Goal: Information Seeking & Learning: Learn about a topic

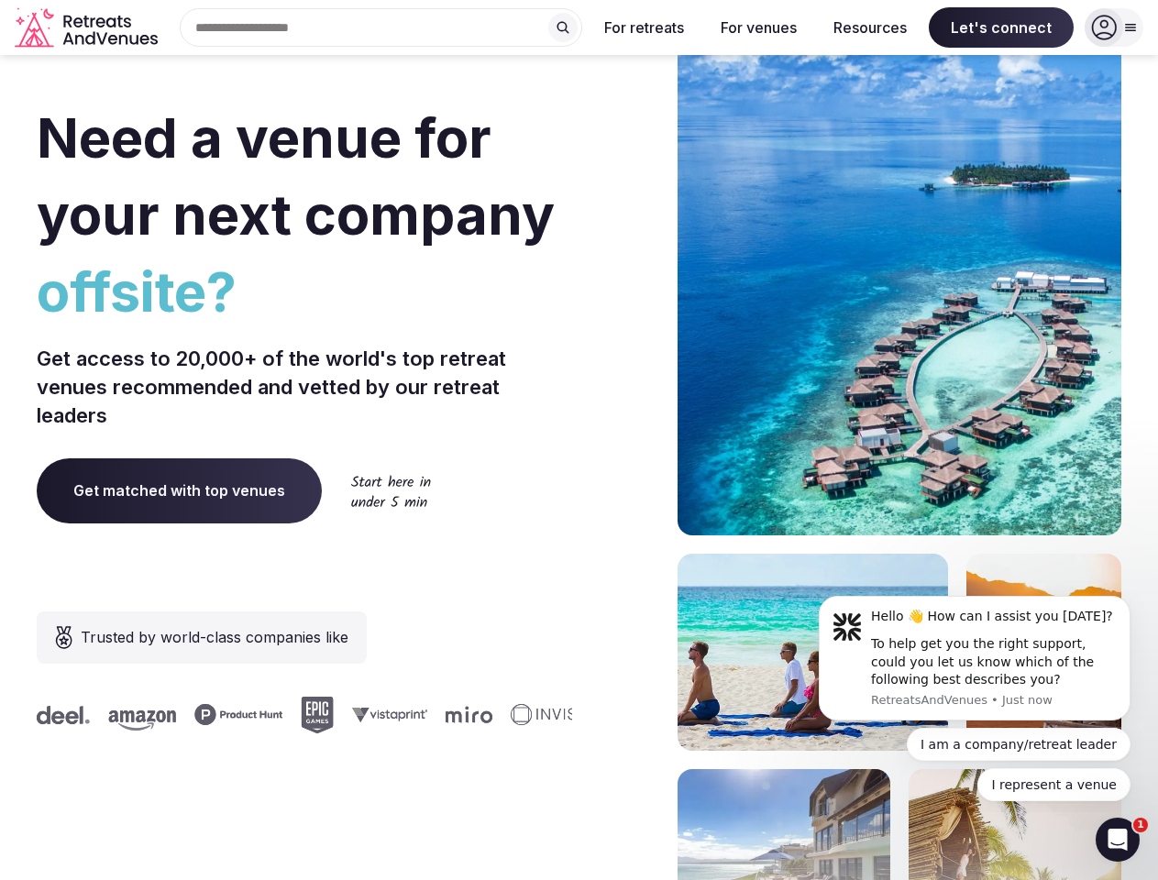
click at [578, 440] on div "Need a venue for your next company offsite? Get access to 20,000+ of the world'…" at bounding box center [579, 548] width 1084 height 1105
click at [381, 27] on input "text" at bounding box center [381, 27] width 402 height 38
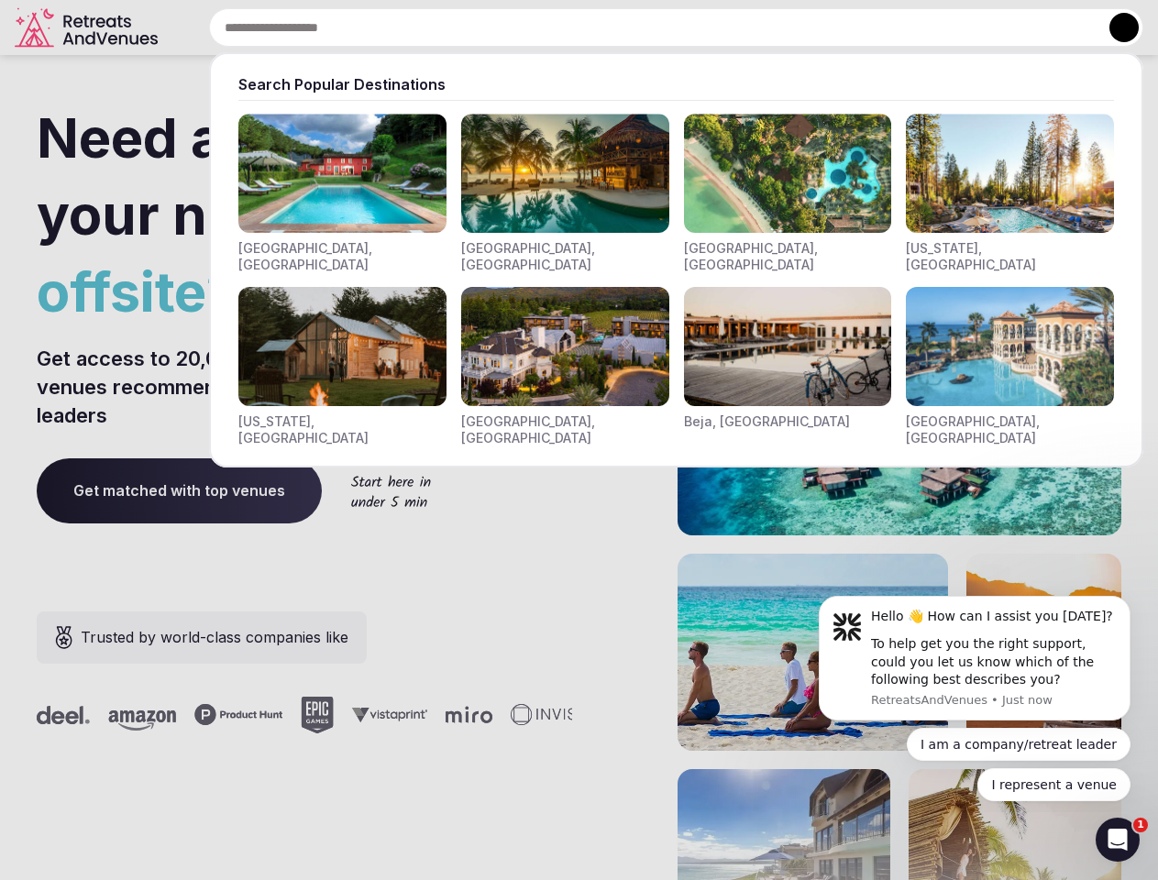
click at [563, 27] on input "text" at bounding box center [676, 27] width 934 height 38
click at [644, 27] on input "text" at bounding box center [676, 27] width 934 height 38
click at [758, 27] on input "text" at bounding box center [676, 27] width 934 height 38
click at [870, 27] on input "text" at bounding box center [676, 27] width 934 height 38
click at [1001, 27] on input "text" at bounding box center [676, 27] width 934 height 38
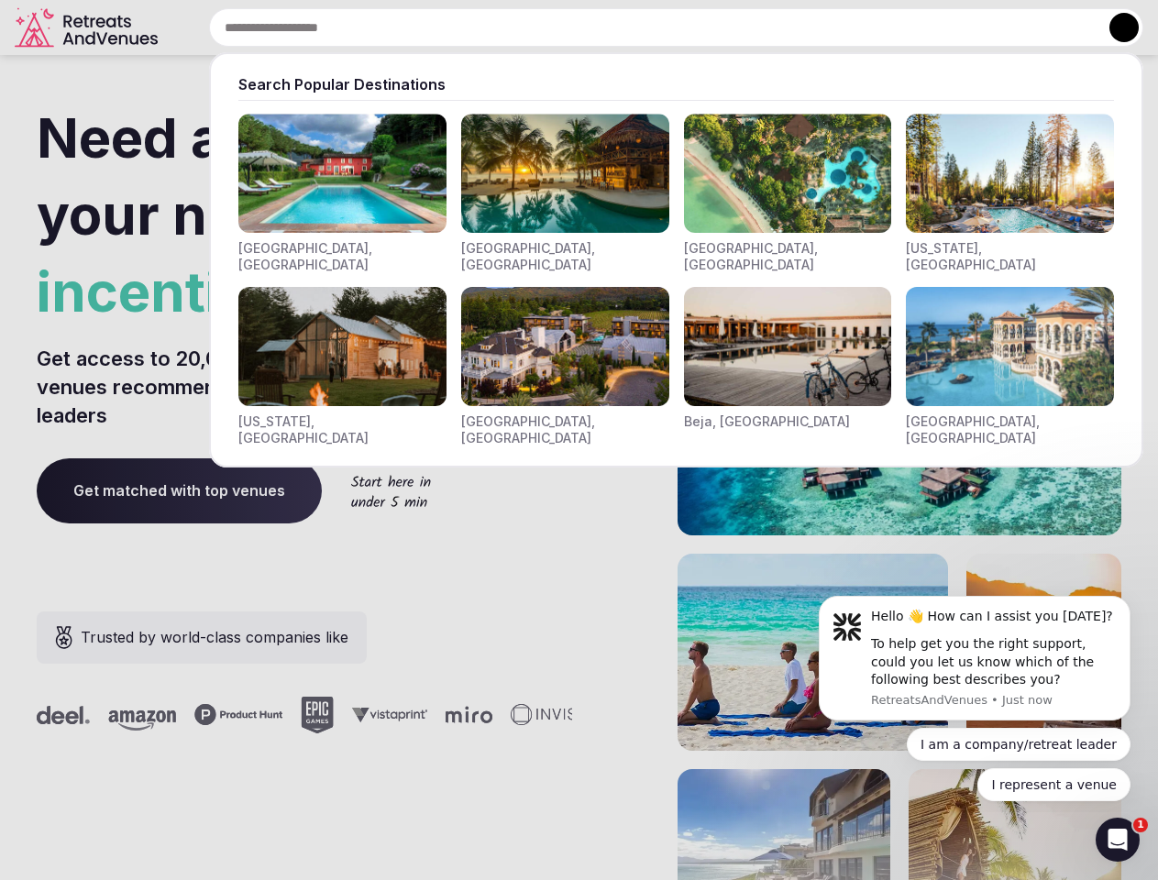
click at [1114, 27] on button at bounding box center [1123, 27] width 29 height 29
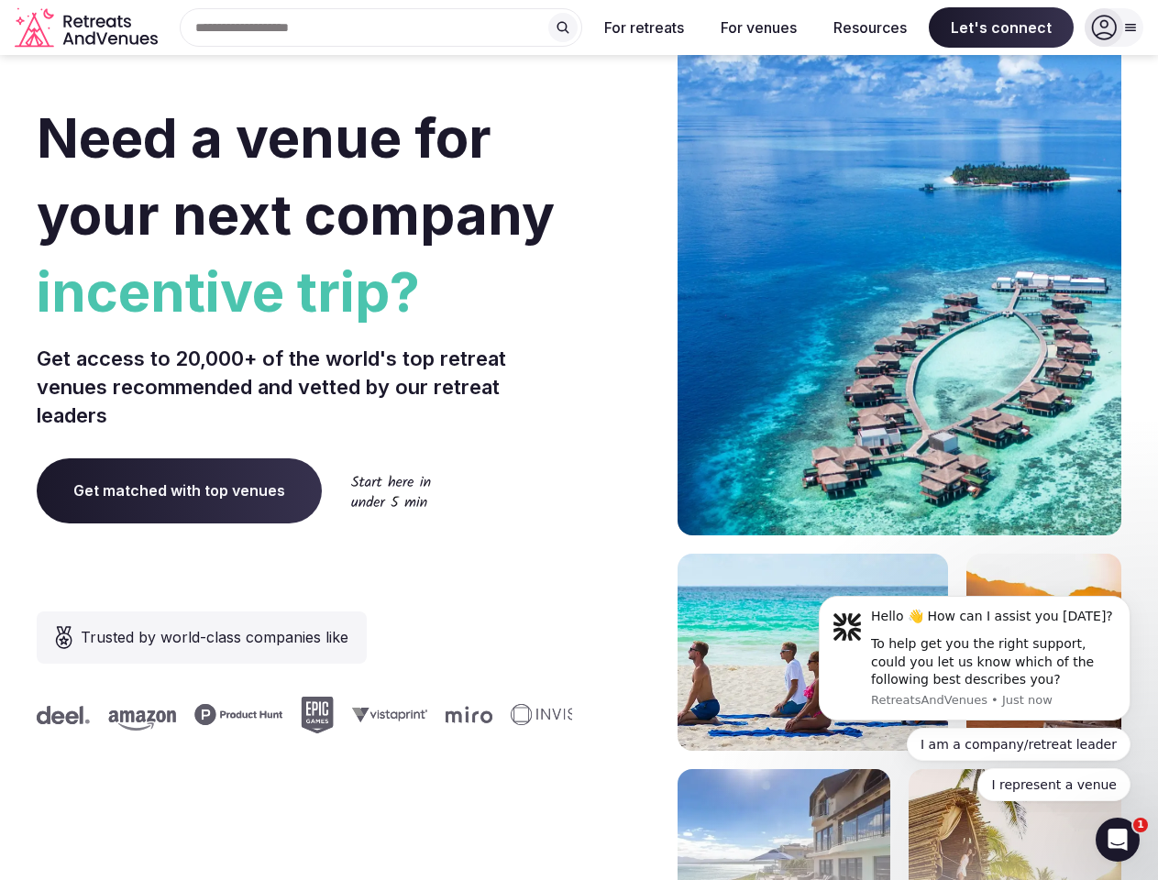
click at [974, 658] on div "To help get you the right support, could you let us know which of the following…" at bounding box center [994, 662] width 246 height 54
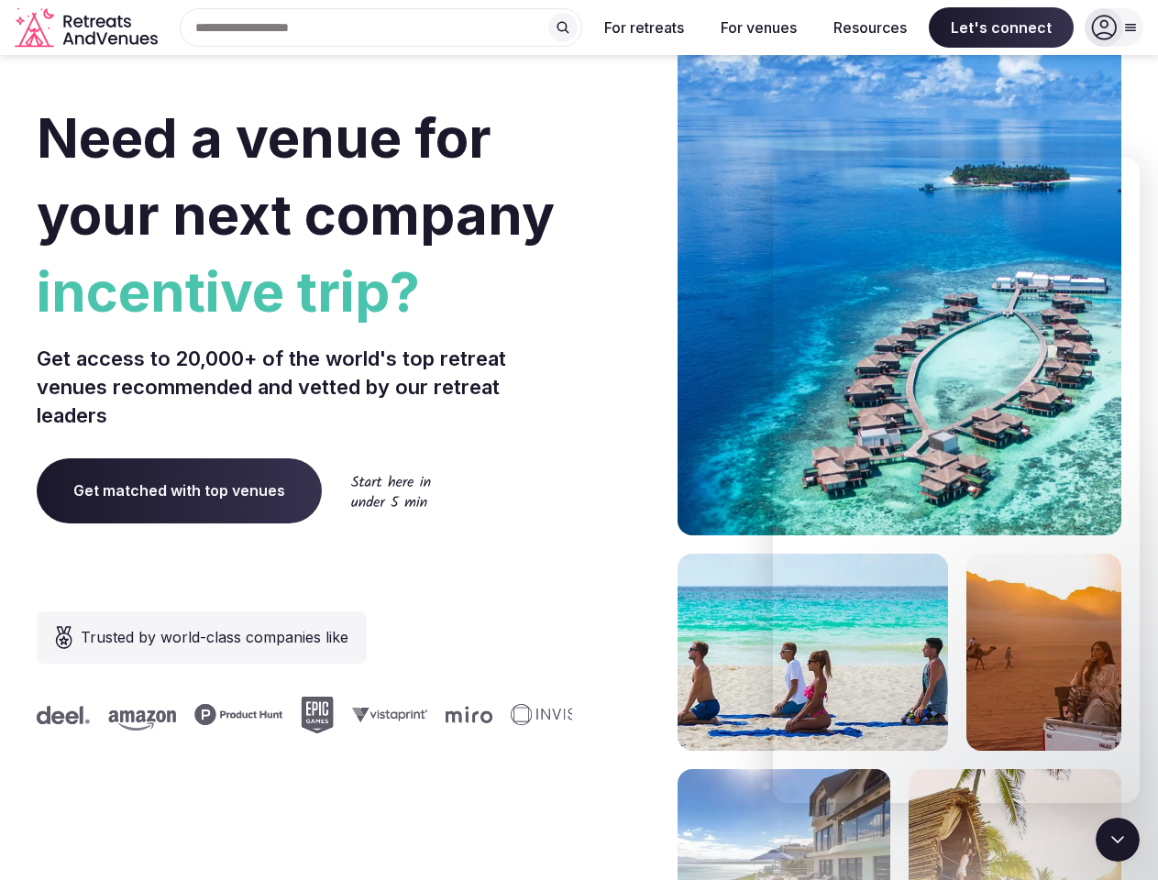
click at [1134, 601] on section "Need a venue for your next company incentive trip? Get access to 20,000+ of the…" at bounding box center [579, 548] width 1158 height 1105
